Goal: Task Accomplishment & Management: Manage account settings

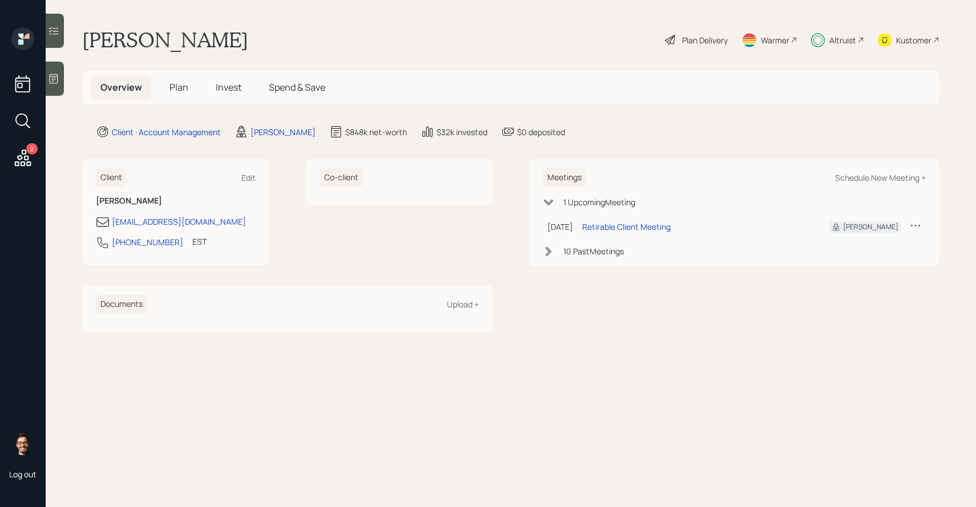
click at [64, 33] on main "[PERSON_NAME] Plan Delivery Warmer Altruist Kustomer Overview Plan Invest Spend…" at bounding box center [511, 253] width 930 height 507
click at [58, 33] on icon at bounding box center [53, 30] width 11 height 11
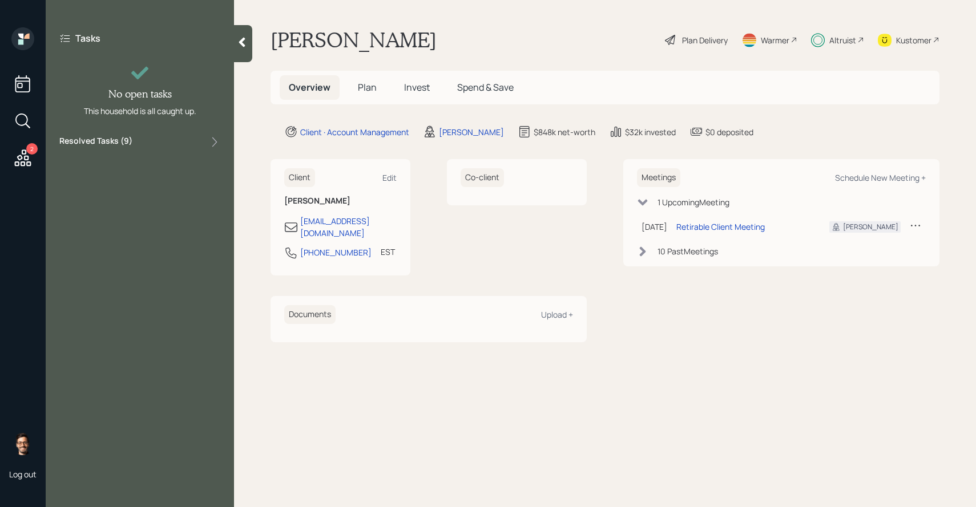
click at [114, 137] on label "Resolved Tasks ( 9 )" at bounding box center [95, 142] width 73 height 14
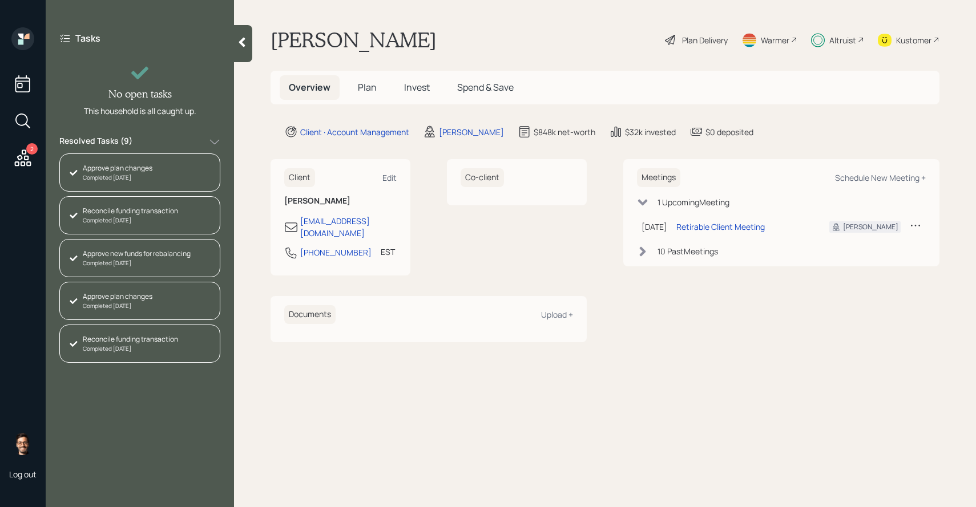
scroll to position [167, 0]
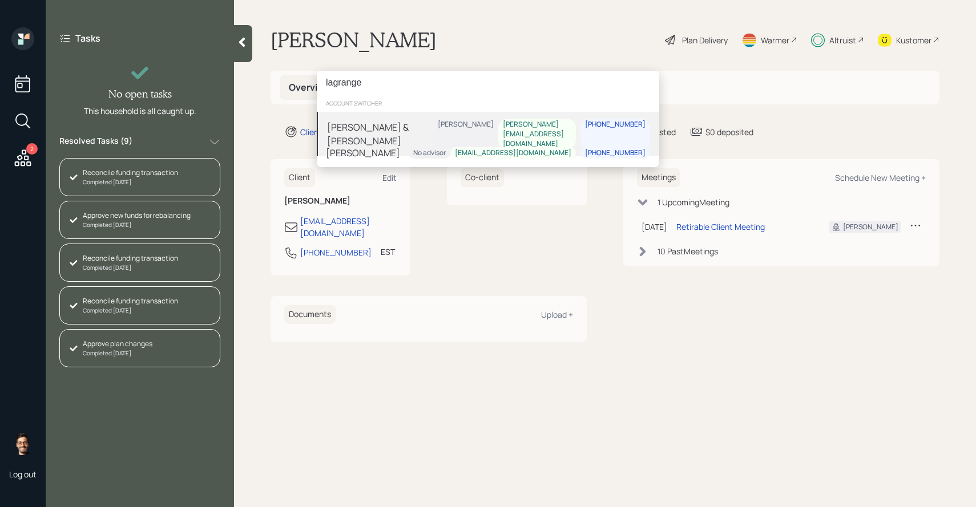
type input "lagrange"
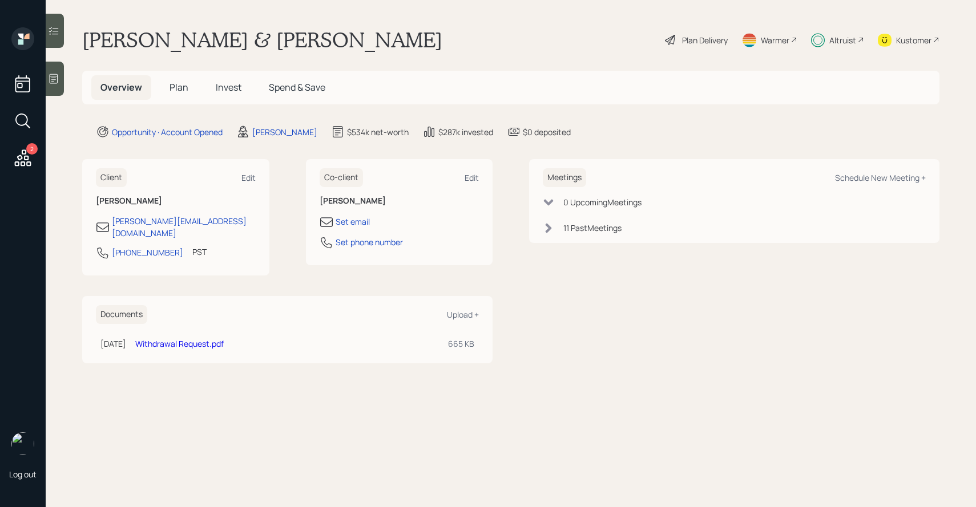
click at [54, 31] on icon at bounding box center [53, 30] width 11 height 11
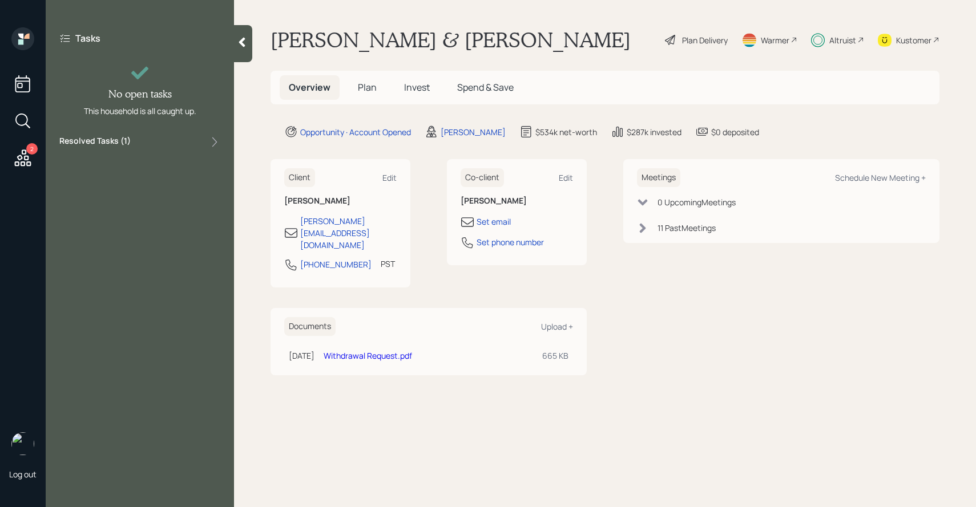
click at [96, 139] on label "Resolved Tasks ( 1 )" at bounding box center [94, 142] width 71 height 14
